Goal: Use online tool/utility: Utilize a website feature to perform a specific function

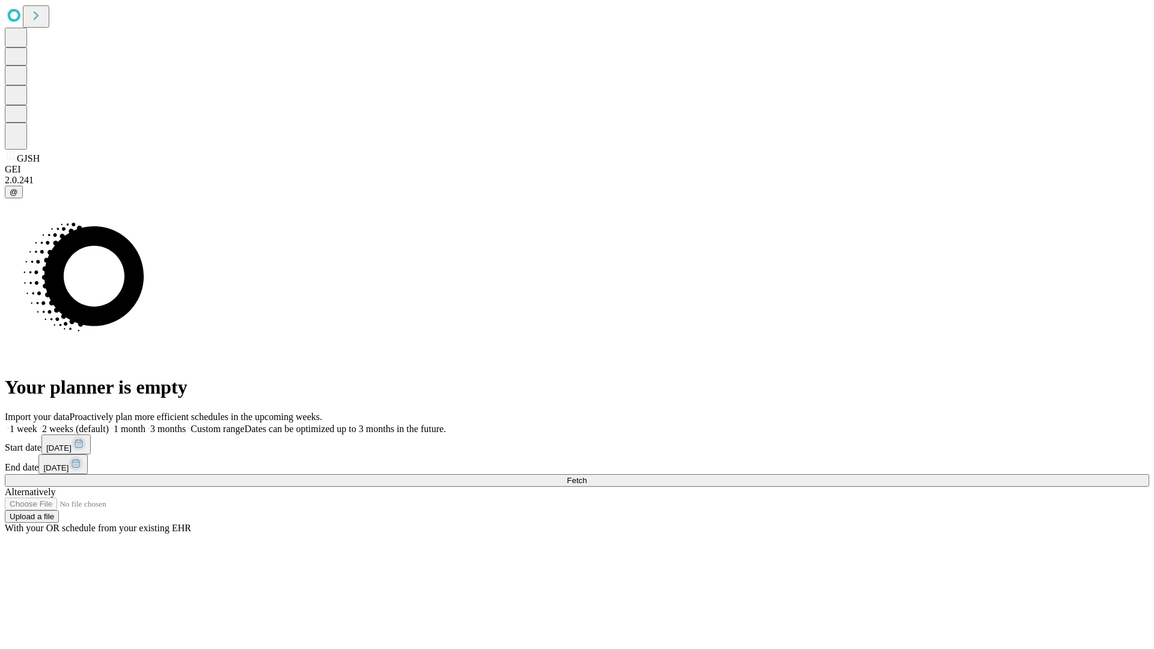
click at [587, 476] on span "Fetch" at bounding box center [577, 480] width 20 height 9
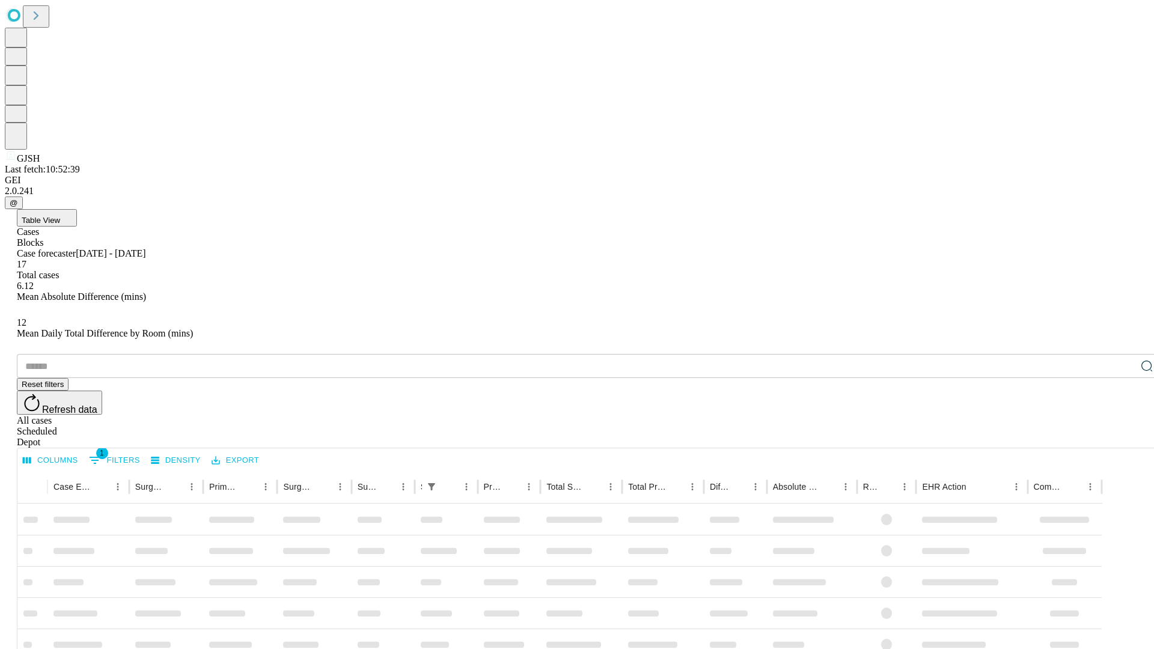
click at [60, 216] on span "Table View" at bounding box center [41, 220] width 38 height 9
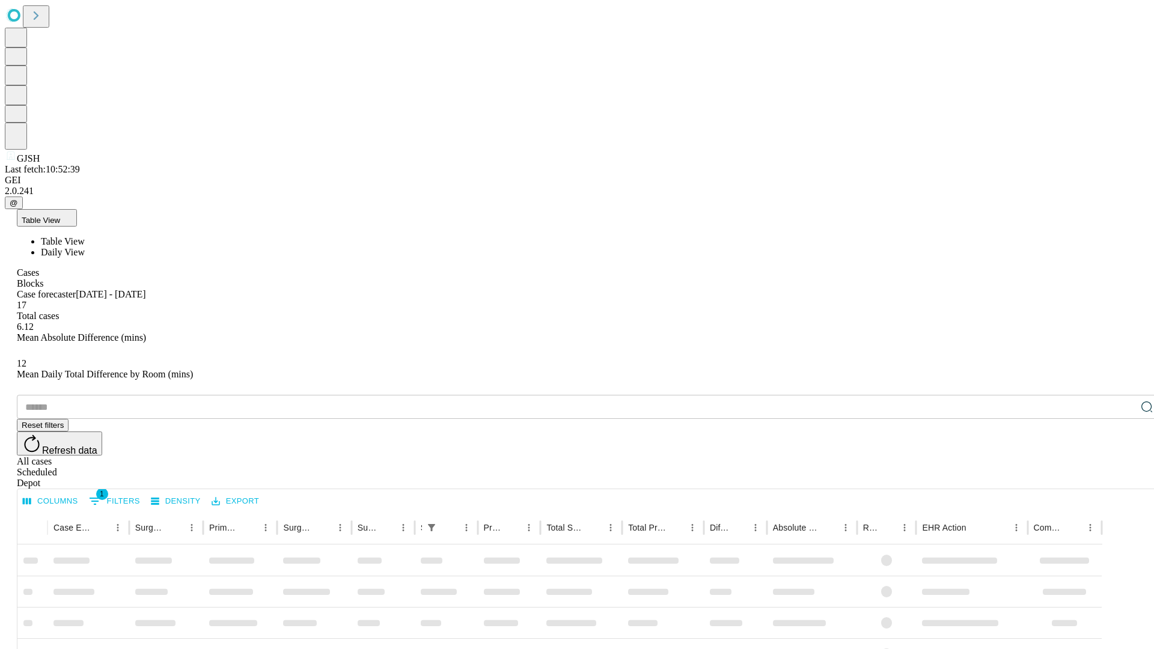
click at [85, 247] on span "Daily View" at bounding box center [63, 252] width 44 height 10
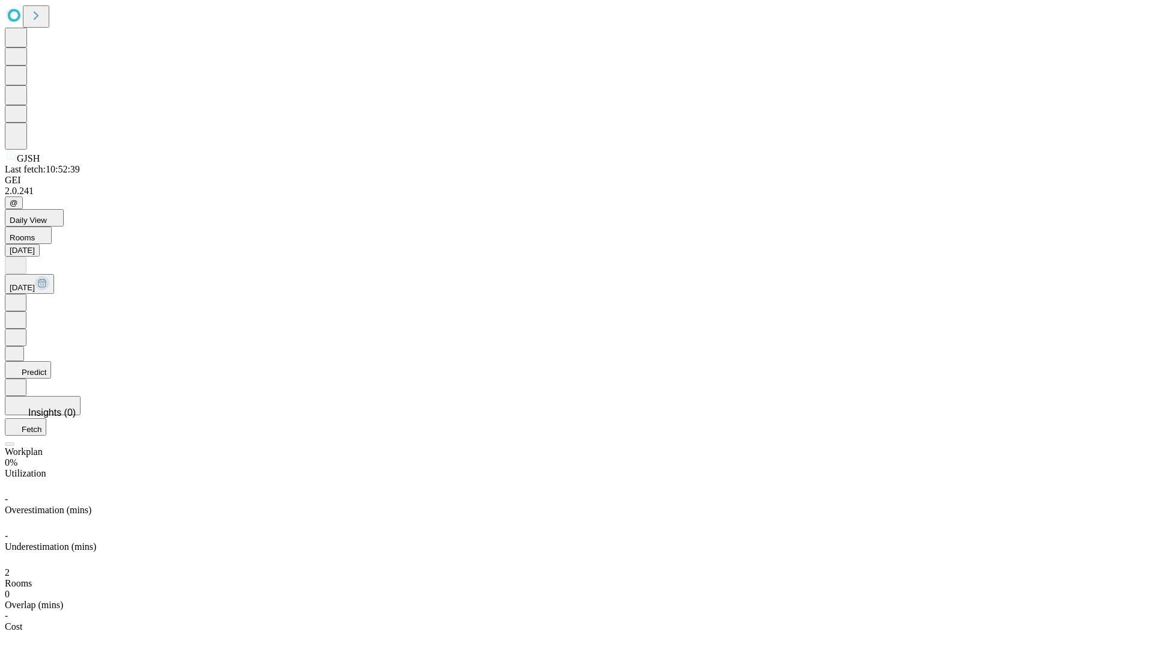
click at [51, 361] on button "Predict" at bounding box center [28, 369] width 46 height 17
